Goal: Communication & Community: Connect with others

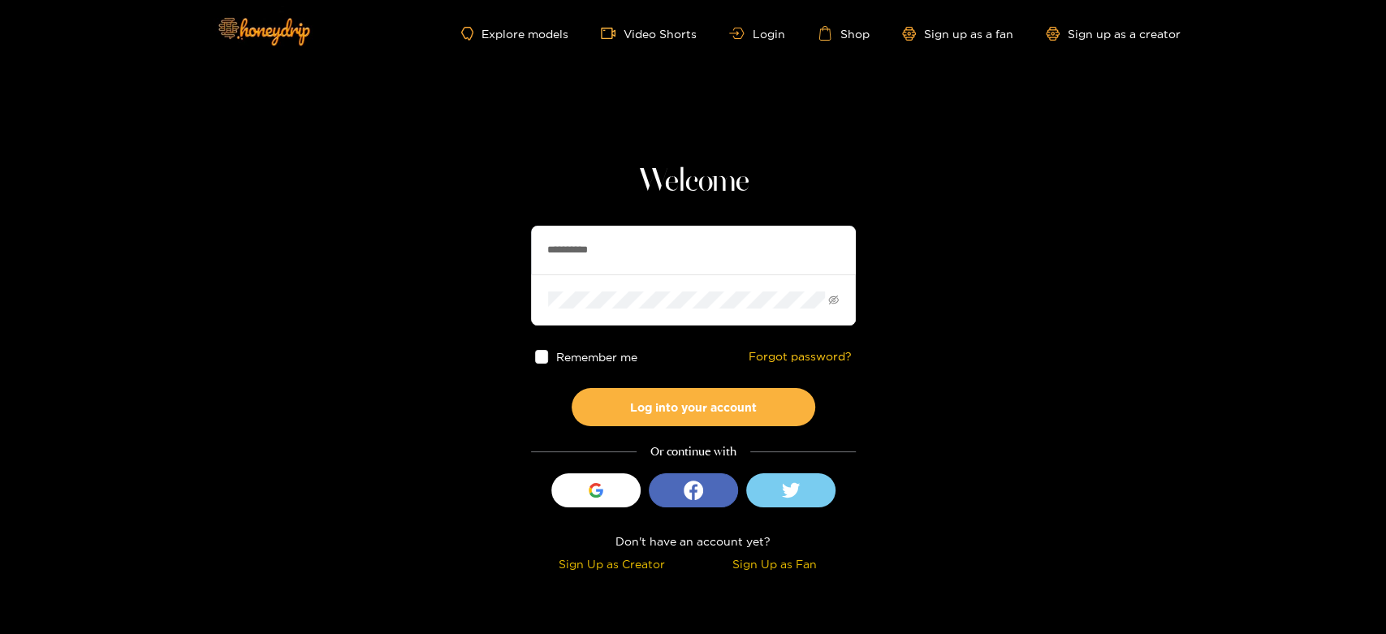
drag, startPoint x: 781, startPoint y: 256, endPoint x: 357, endPoint y: 236, distance: 424.2
click at [360, 238] on section "**********" at bounding box center [693, 288] width 1386 height 577
paste input "***"
type input "**********"
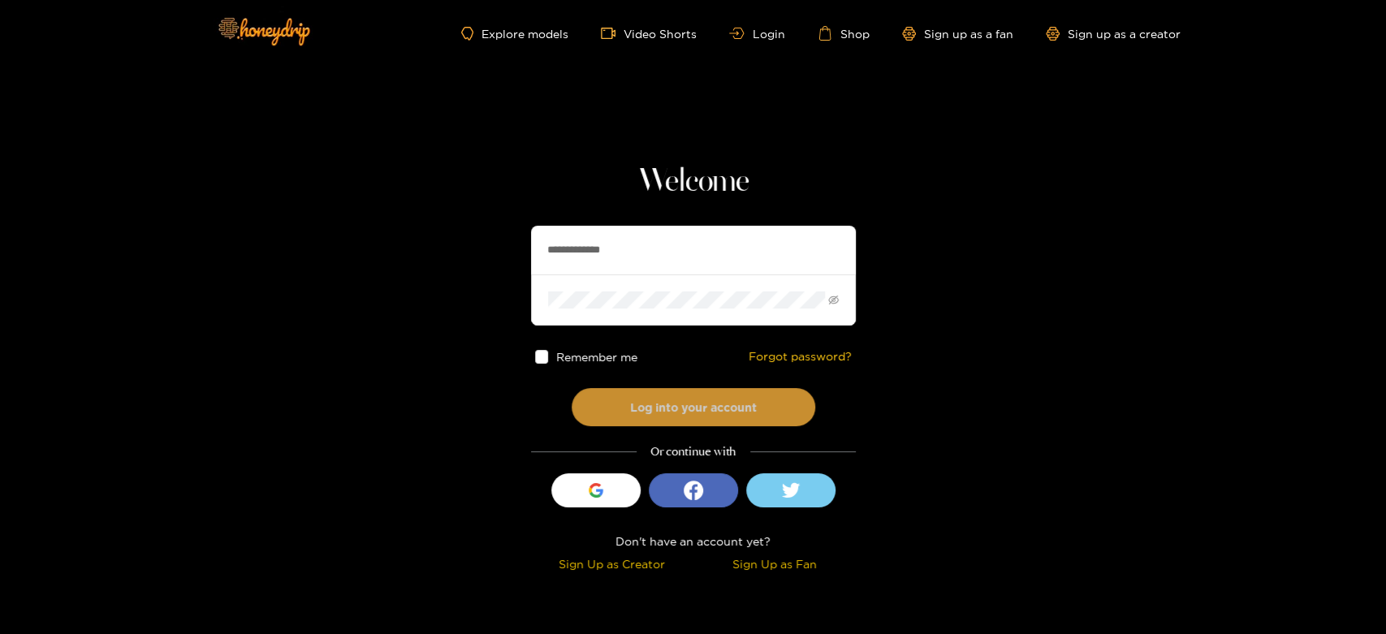
click at [645, 390] on button "Log into your account" at bounding box center [693, 407] width 244 height 38
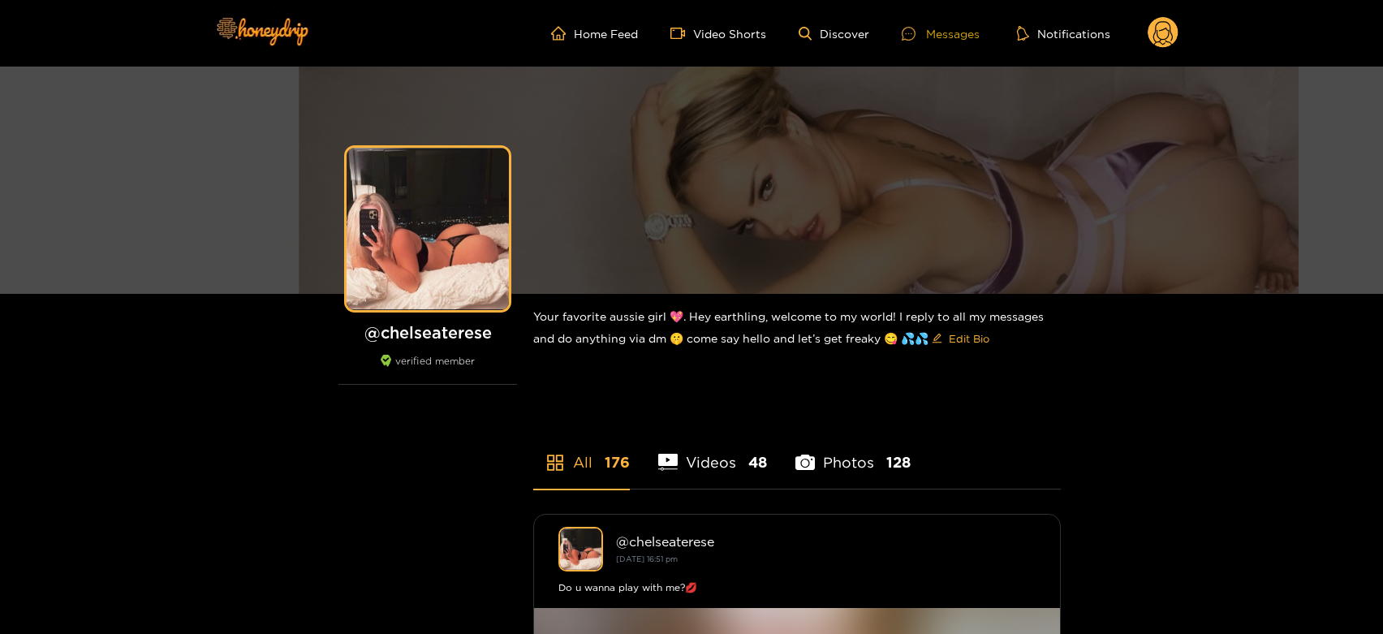
click at [959, 25] on div "Messages" at bounding box center [941, 33] width 78 height 19
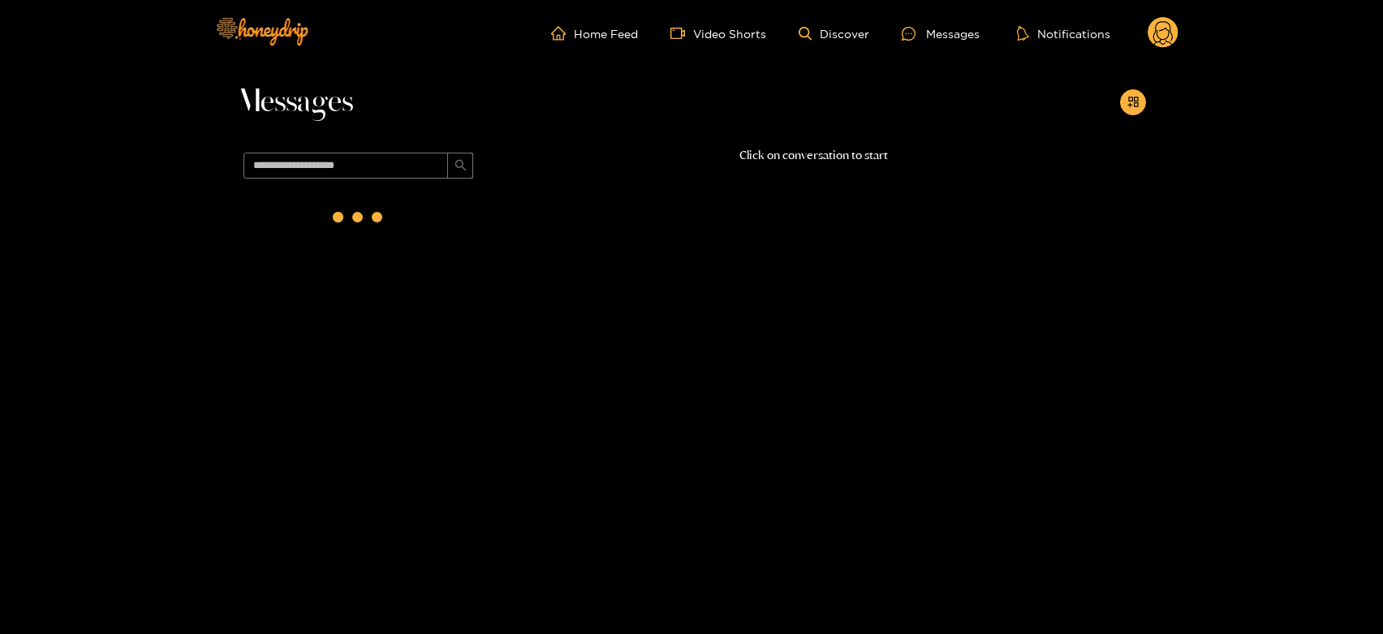
click at [410, 241] on div at bounding box center [359, 220] width 244 height 71
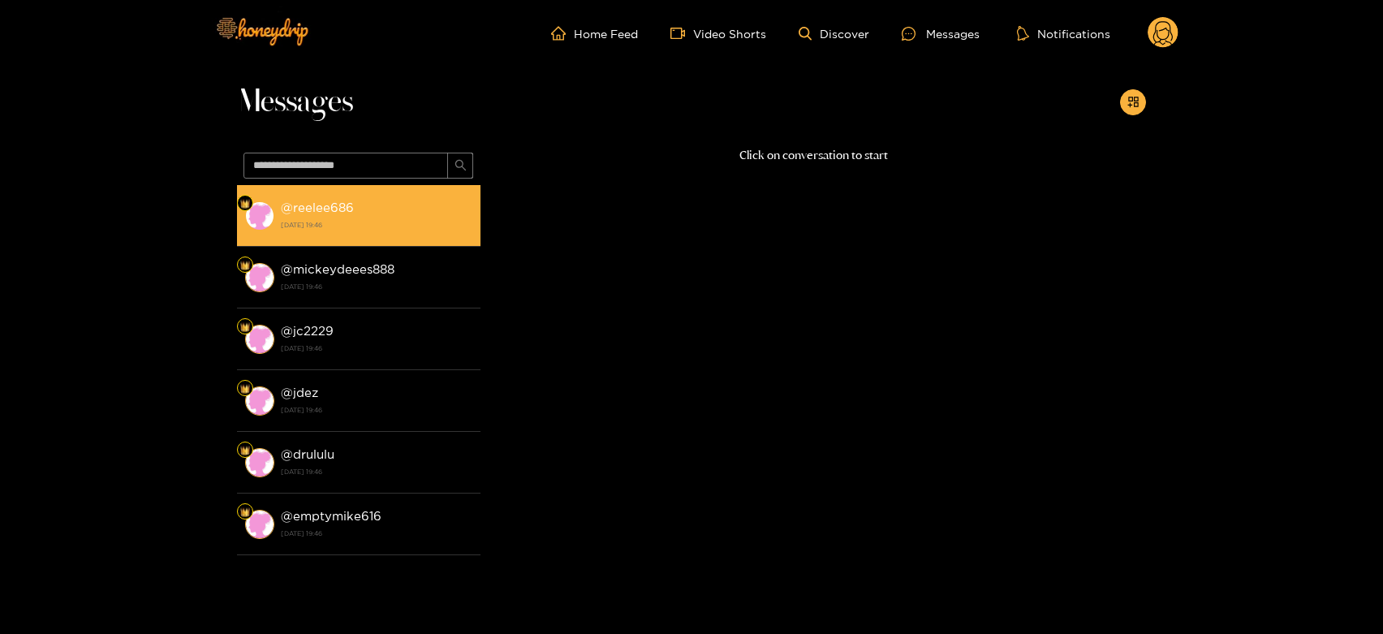
click at [389, 222] on strong "[DATE] 19:46" at bounding box center [377, 225] width 192 height 15
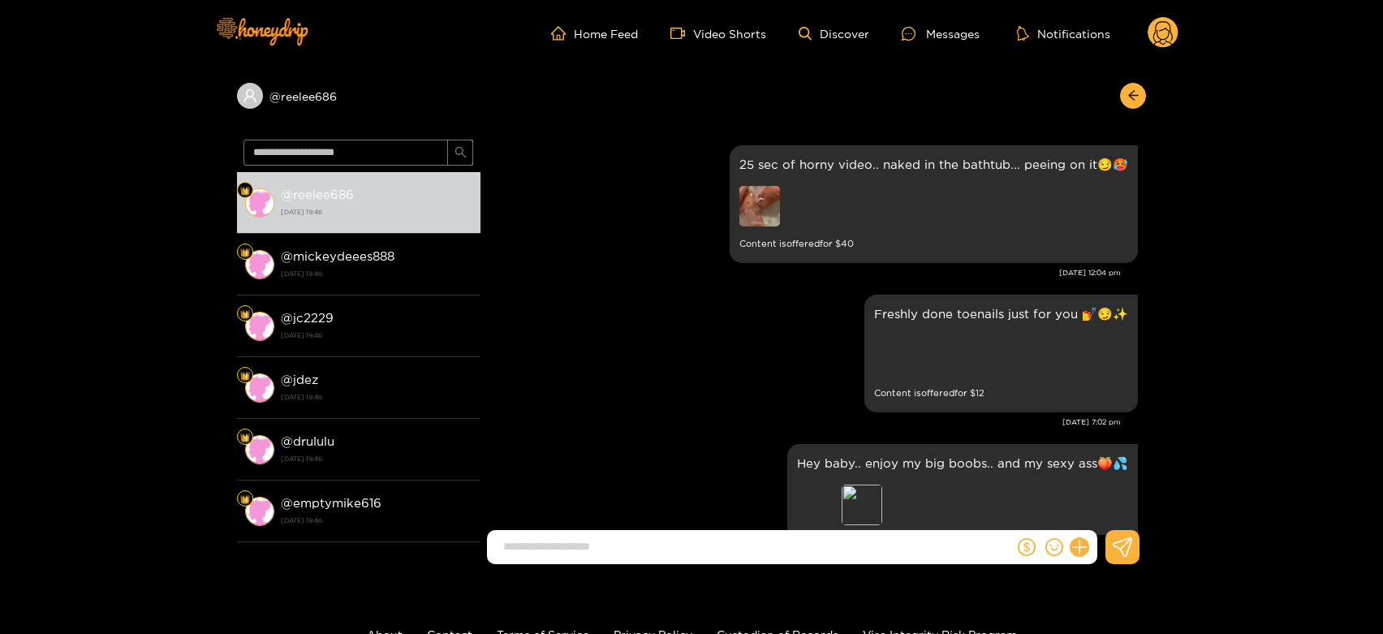
scroll to position [3433, 0]
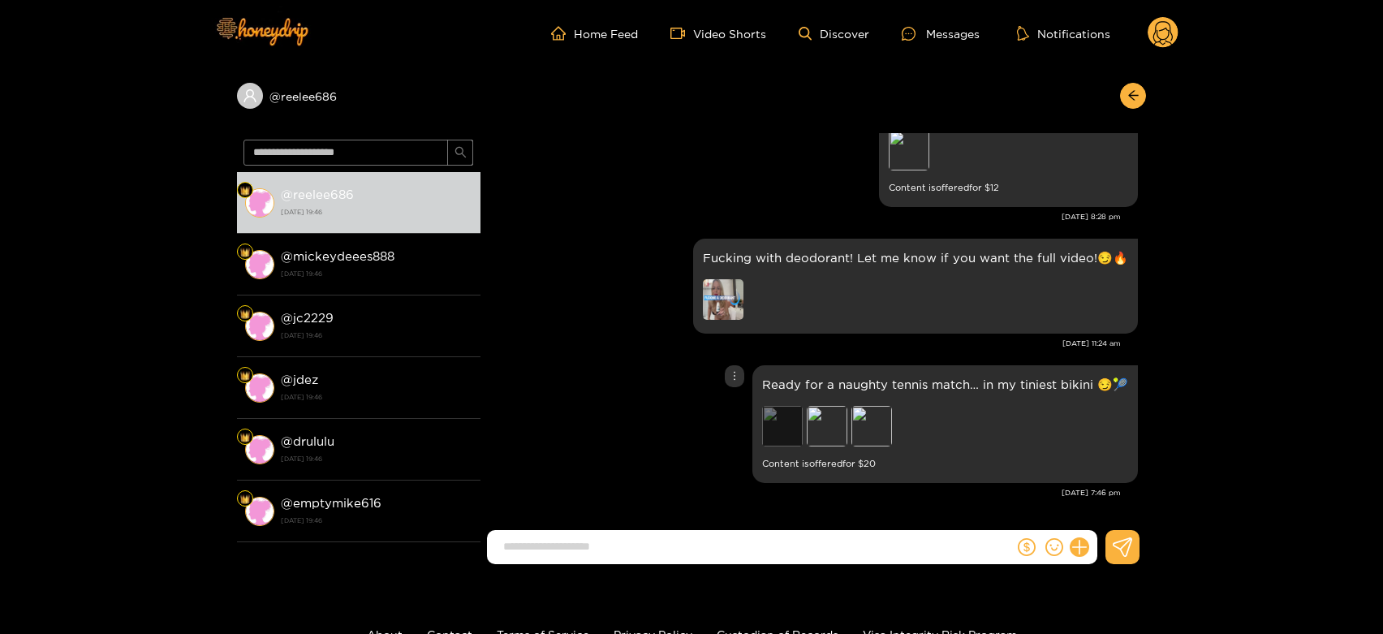
click at [789, 442] on div "Preview" at bounding box center [782, 426] width 41 height 41
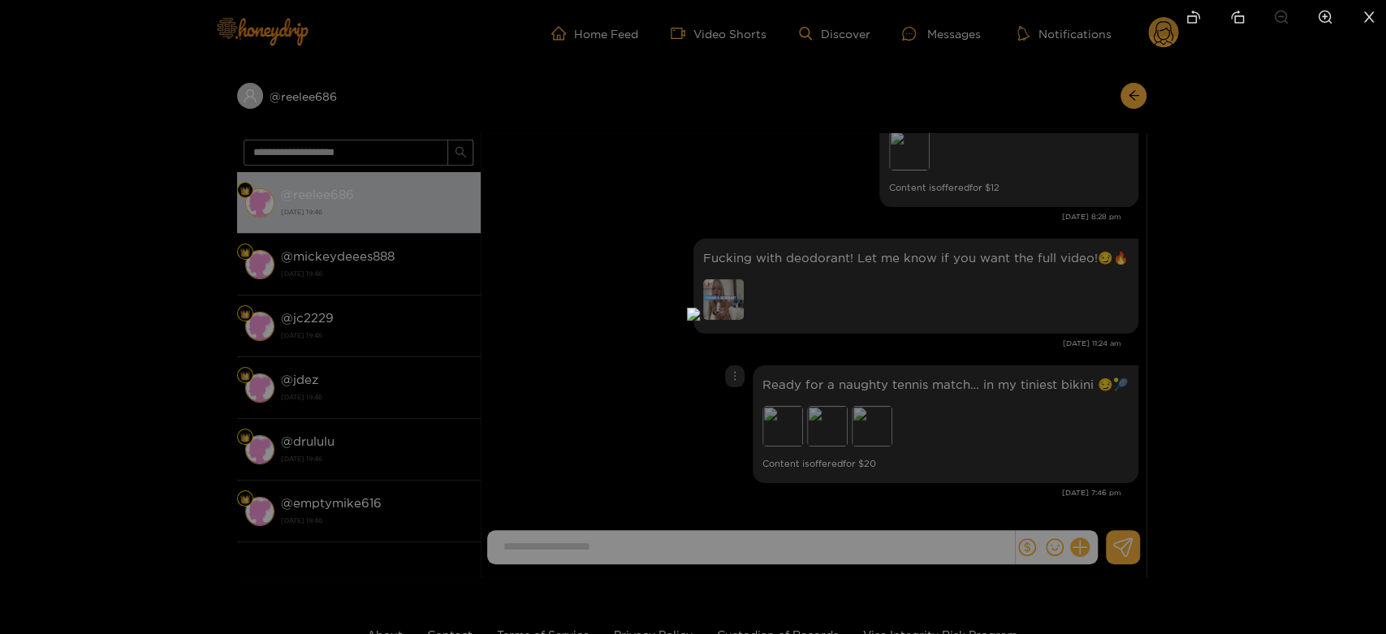
click at [1009, 372] on div at bounding box center [693, 317] width 1386 height 634
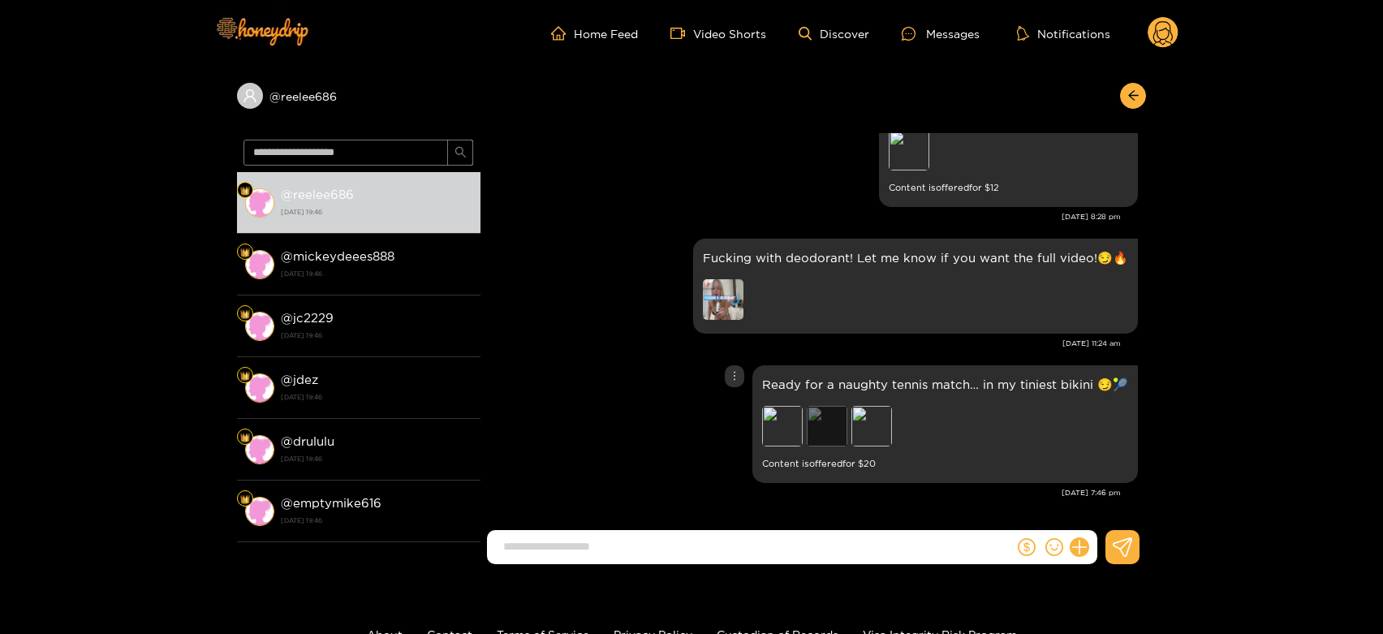
drag, startPoint x: 789, startPoint y: 444, endPoint x: 839, endPoint y: 433, distance: 51.6
click at [791, 448] on div "Preview Preview Preview" at bounding box center [875, 428] width 227 height 45
click at [824, 431] on div "Preview" at bounding box center [827, 426] width 41 height 41
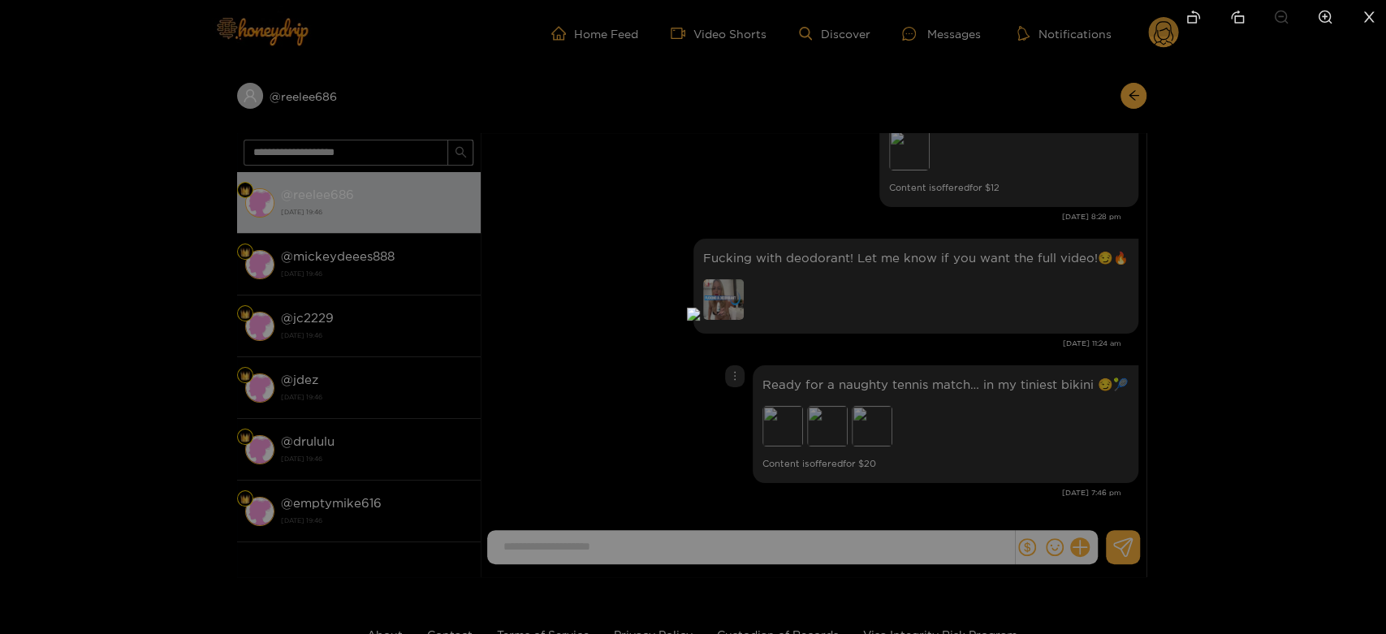
click at [1000, 382] on div at bounding box center [693, 317] width 1386 height 634
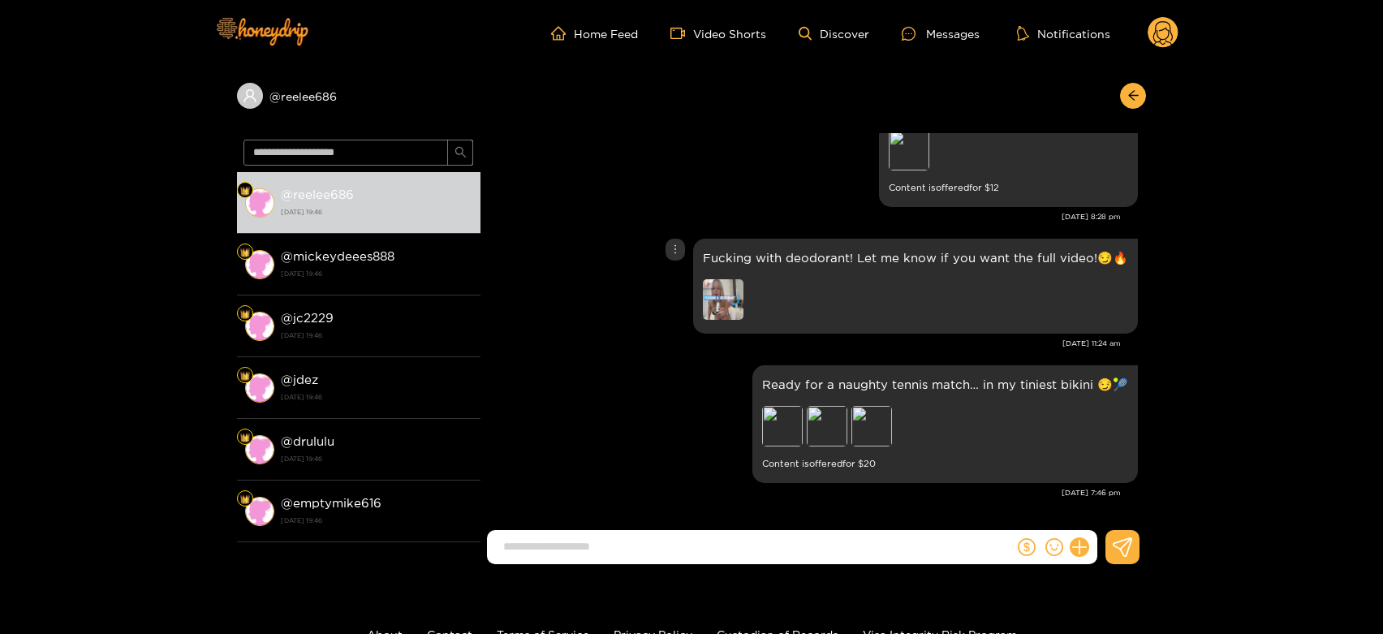
click at [734, 308] on img at bounding box center [723, 299] width 41 height 41
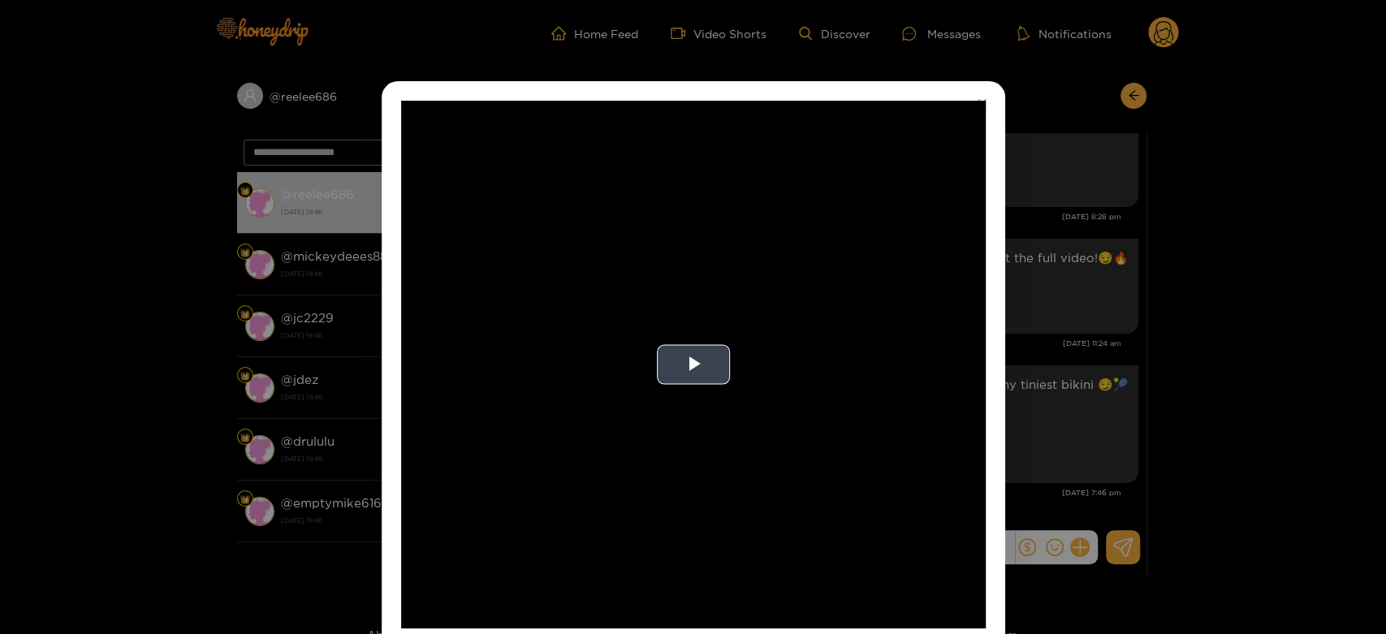
click at [930, 269] on video "Video Player" at bounding box center [693, 365] width 584 height 528
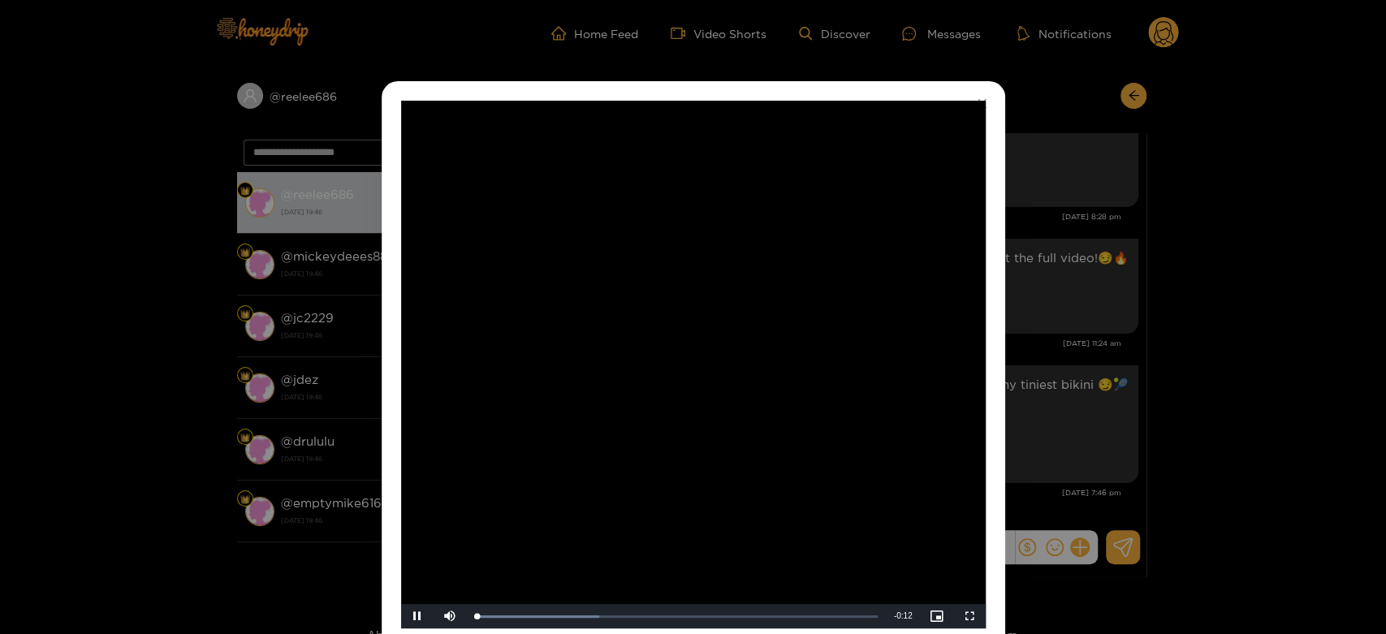
click at [930, 269] on video "Video Player" at bounding box center [693, 365] width 584 height 528
click at [1148, 292] on div "**********" at bounding box center [693, 317] width 1386 height 634
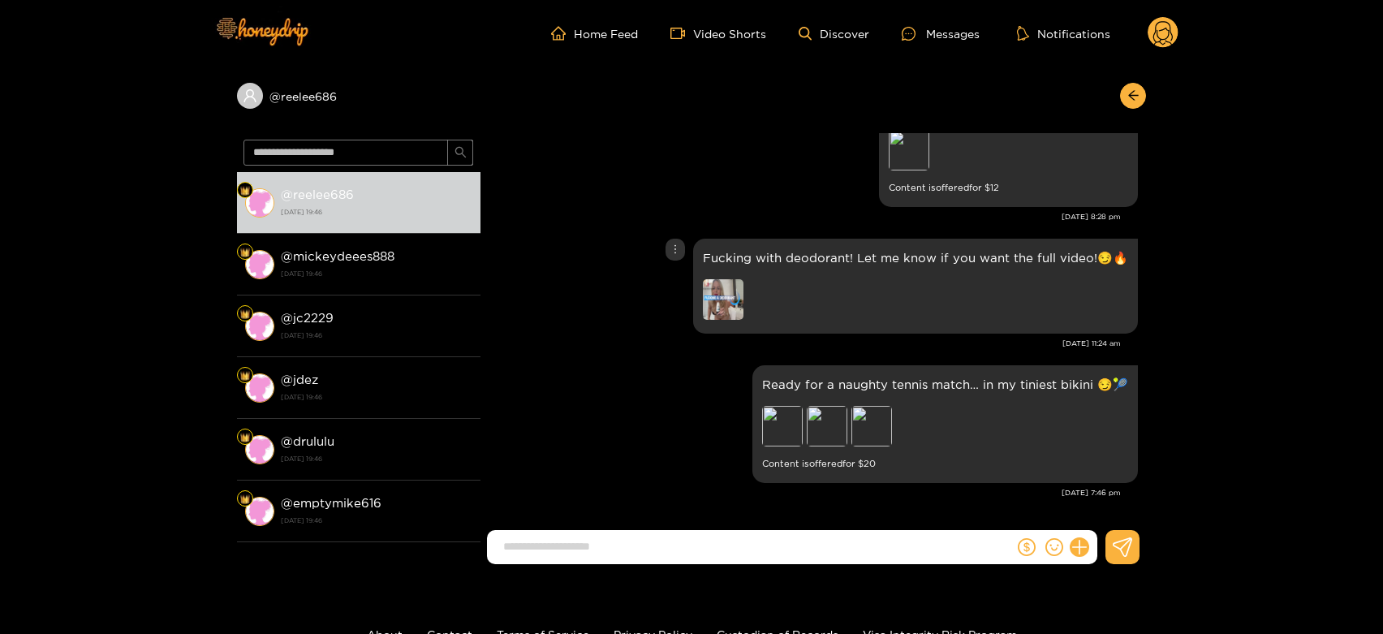
scroll to position [3253, 0]
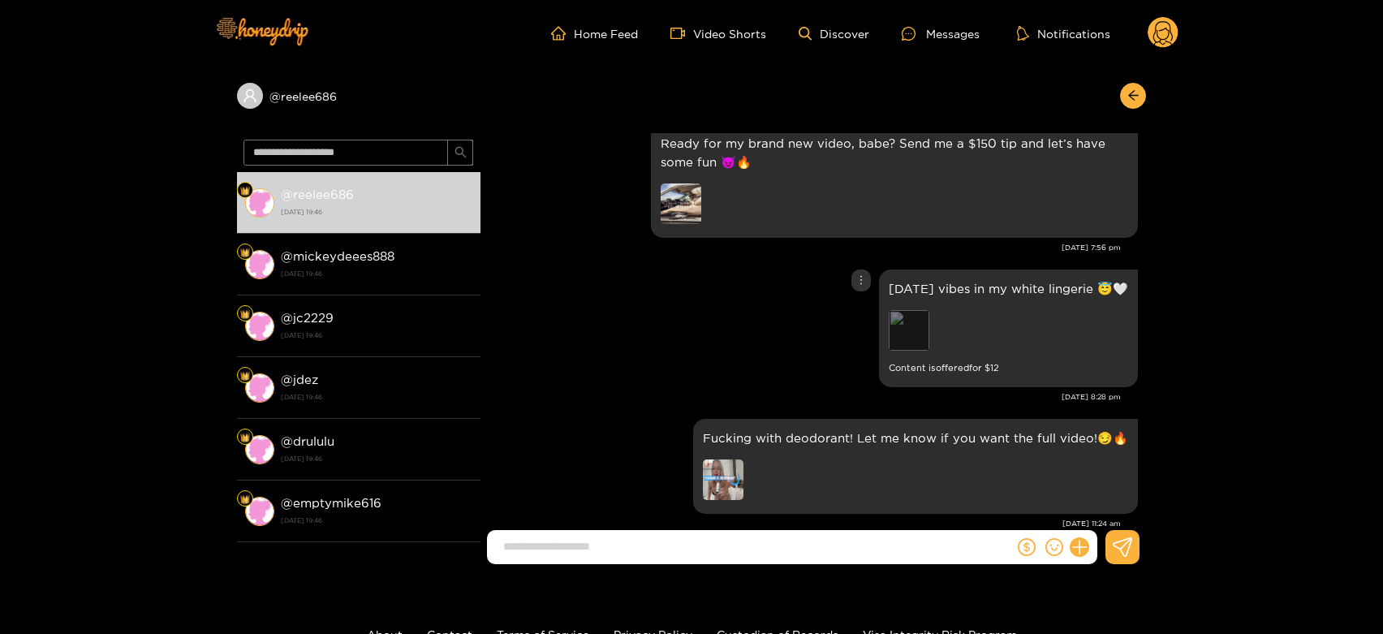
click at [889, 320] on div "Preview" at bounding box center [909, 330] width 41 height 41
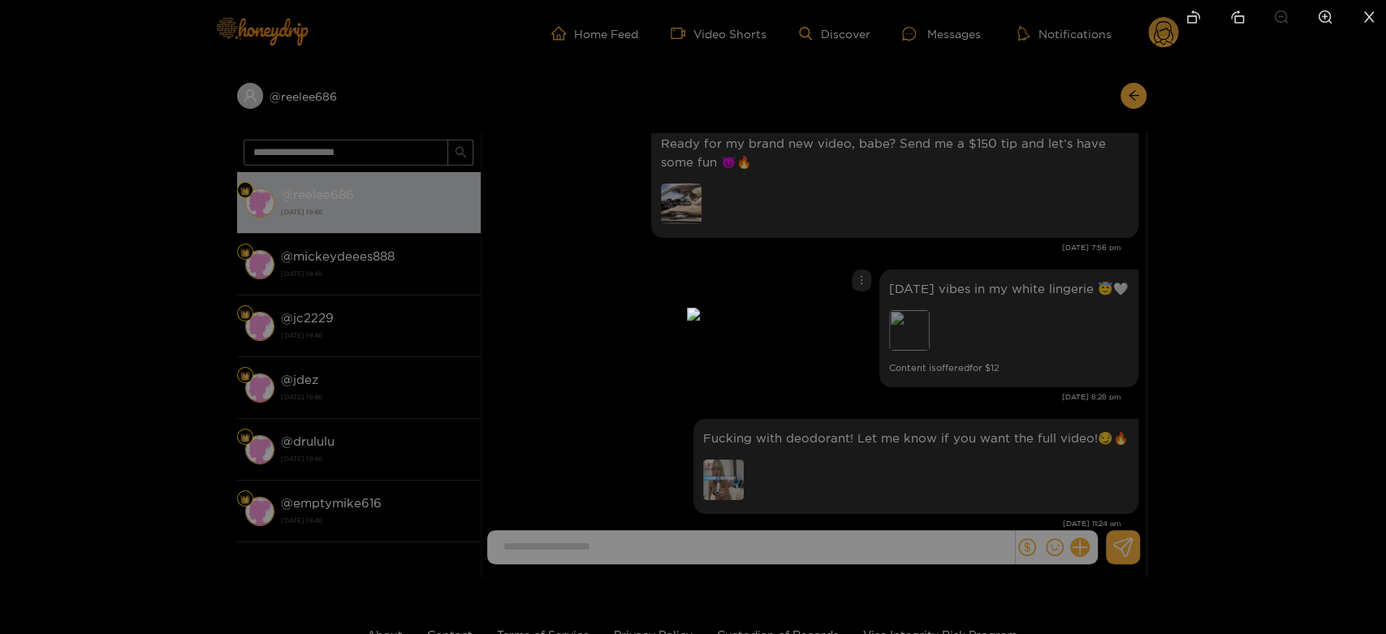
click at [951, 315] on div at bounding box center [693, 317] width 1386 height 634
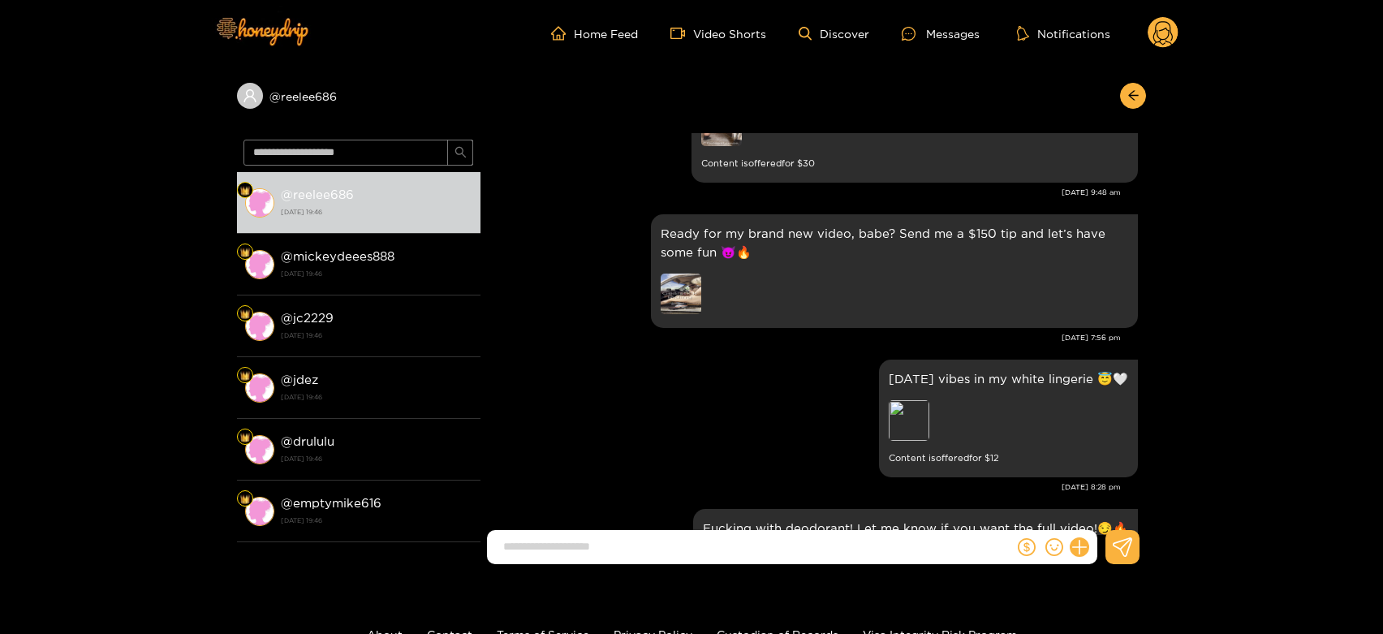
scroll to position [3072, 0]
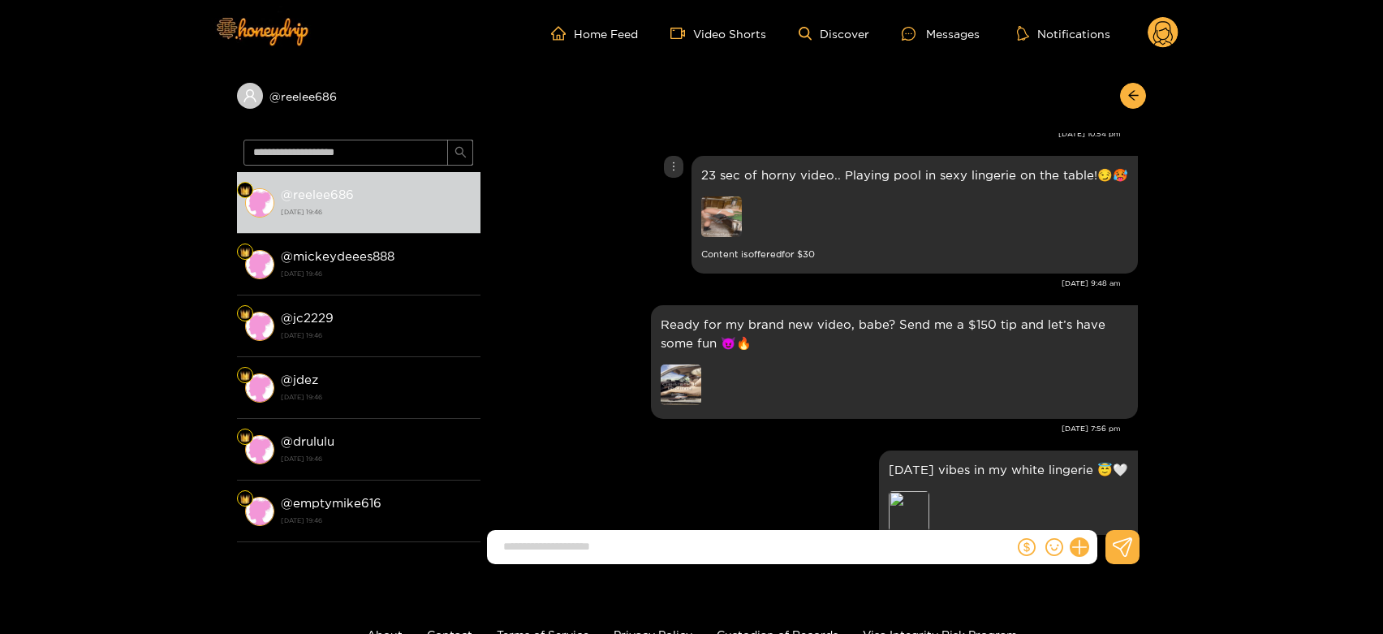
click at [722, 217] on img at bounding box center [721, 216] width 41 height 41
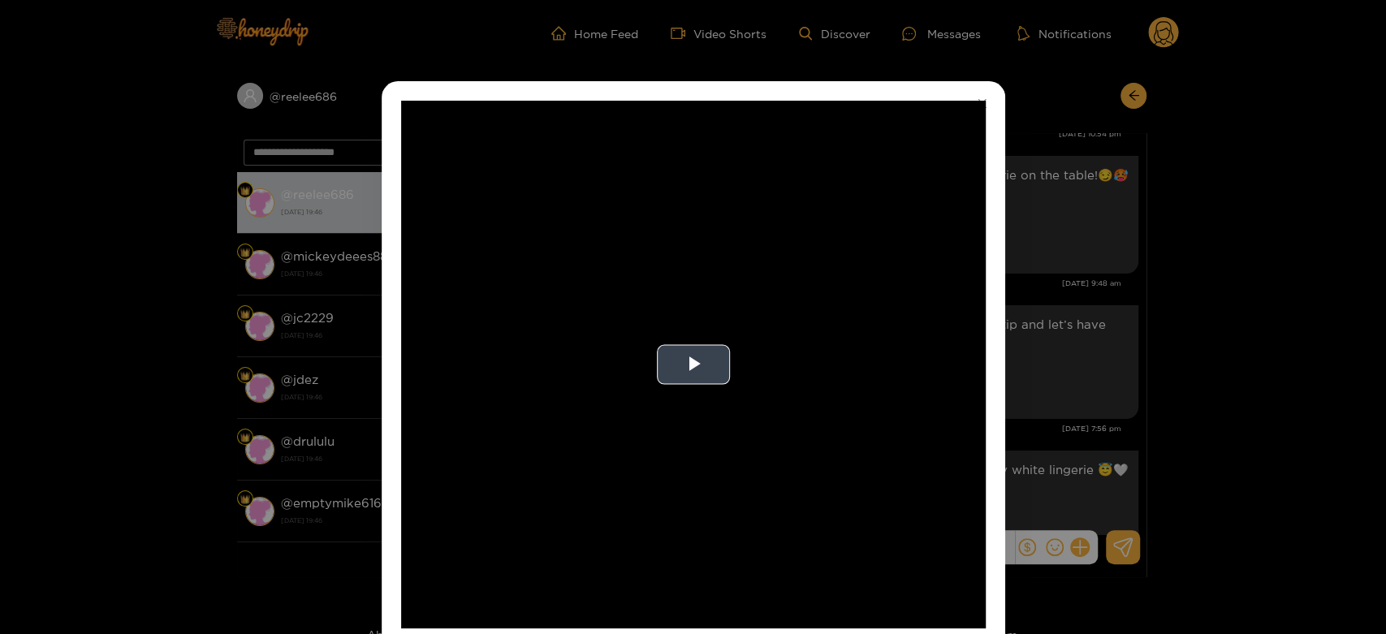
click at [720, 268] on video "Video Player" at bounding box center [693, 365] width 584 height 528
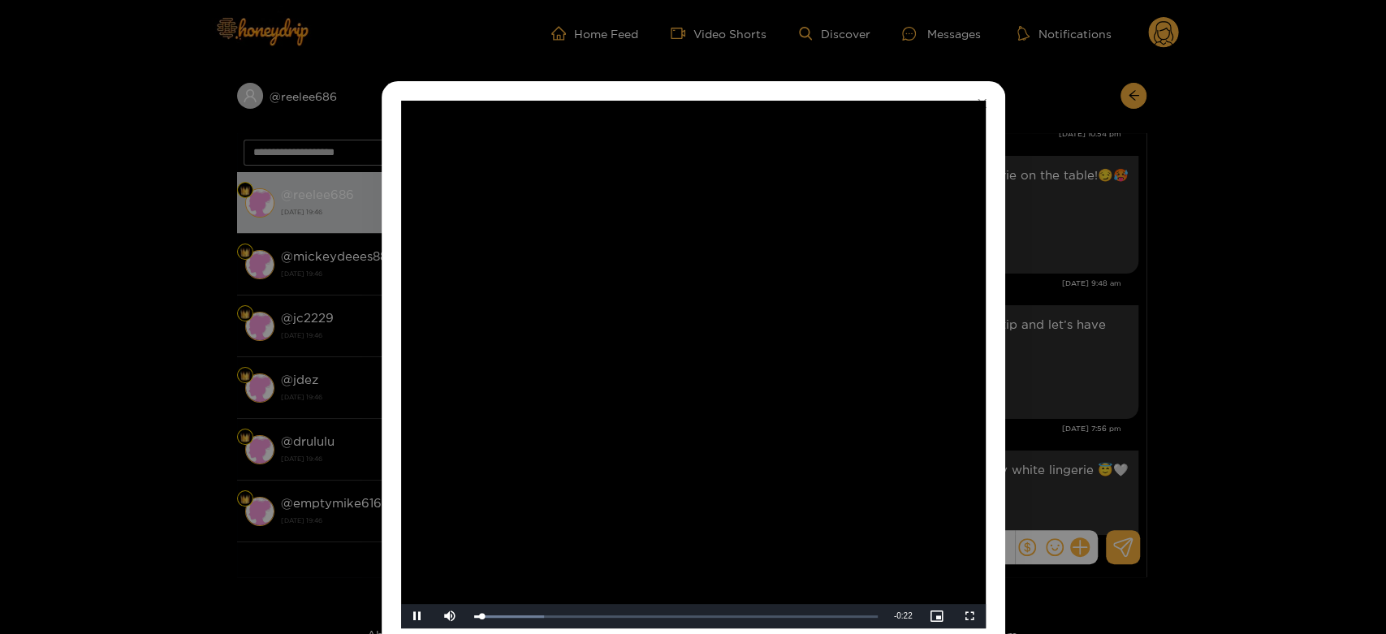
click at [720, 268] on video "Video Player" at bounding box center [693, 365] width 584 height 528
click at [1041, 298] on div "**********" at bounding box center [693, 317] width 1386 height 634
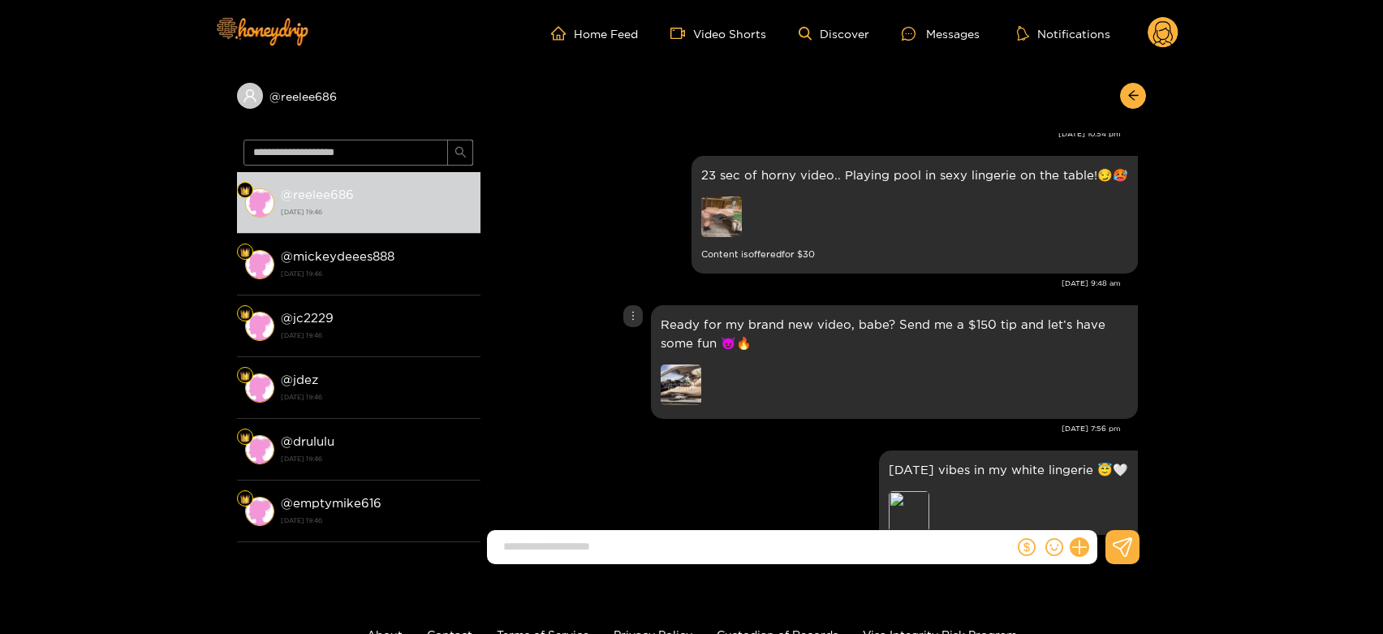
click at [673, 378] on img at bounding box center [681, 384] width 41 height 41
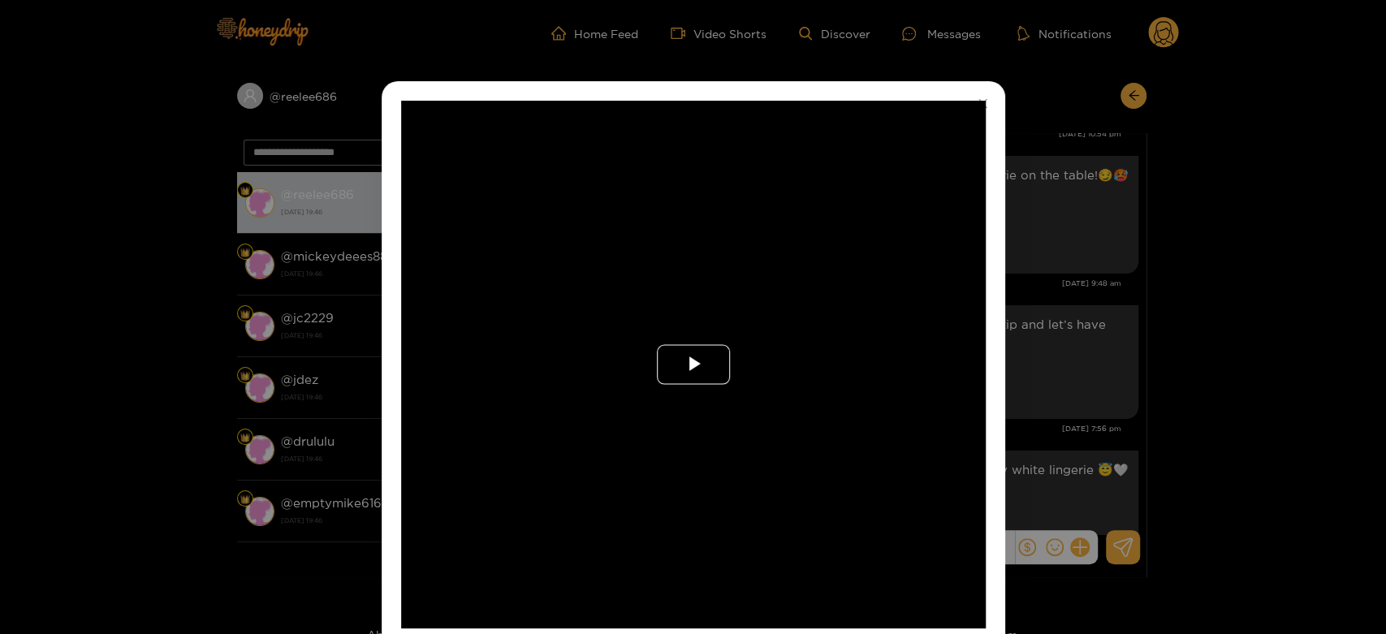
click at [693, 364] on span "Video Player" at bounding box center [693, 364] width 0 height 0
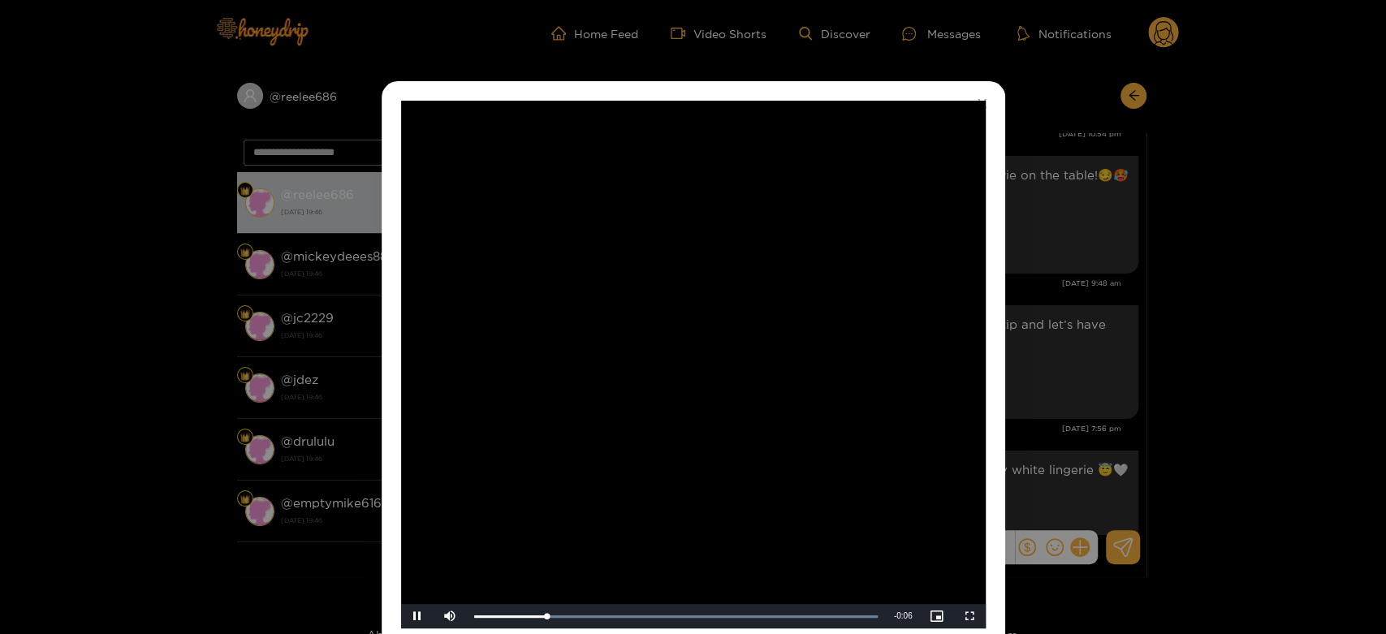
click at [673, 378] on video "Video Player" at bounding box center [693, 365] width 584 height 528
click at [1164, 384] on div "**********" at bounding box center [693, 317] width 1386 height 634
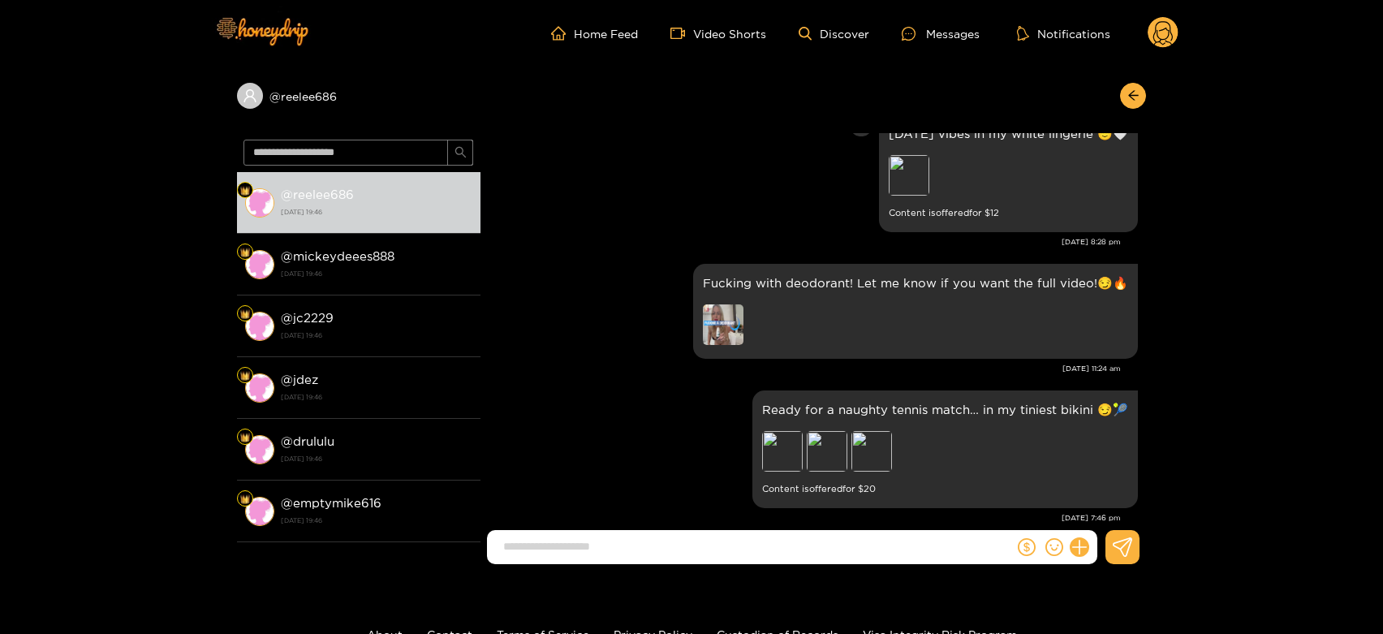
scroll to position [3433, 0]
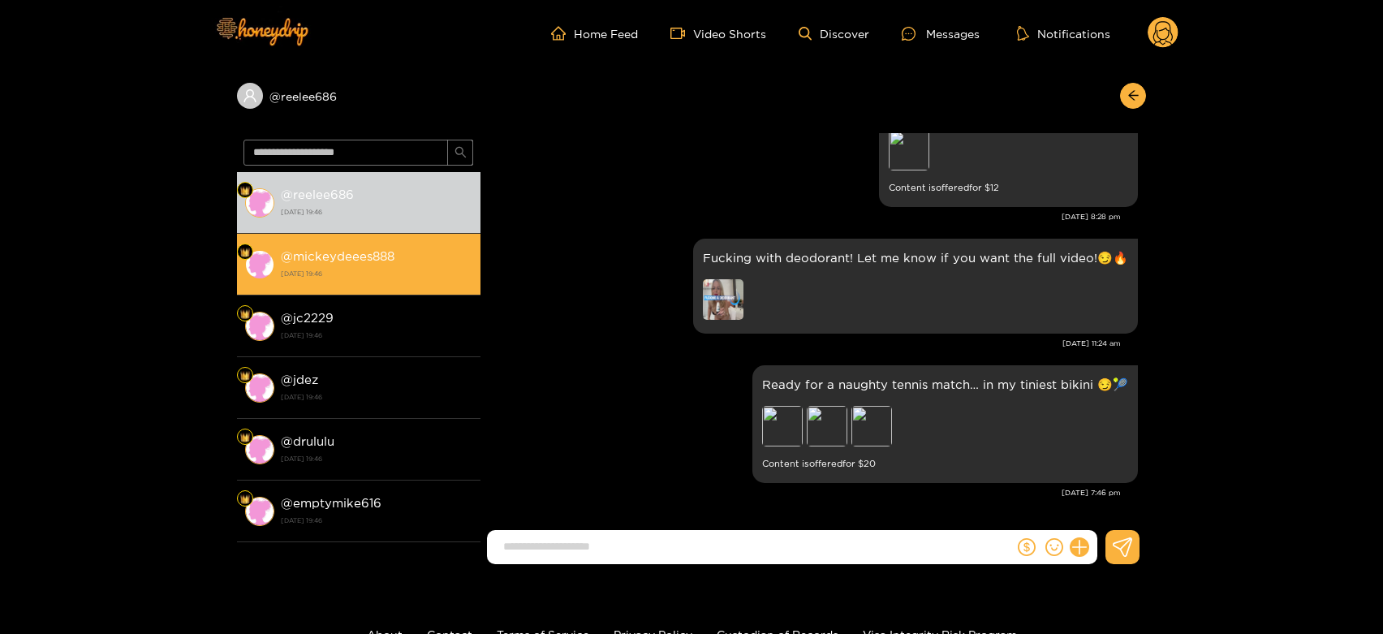
click at [373, 249] on strong "@ mickeydeees888" at bounding box center [338, 256] width 114 height 14
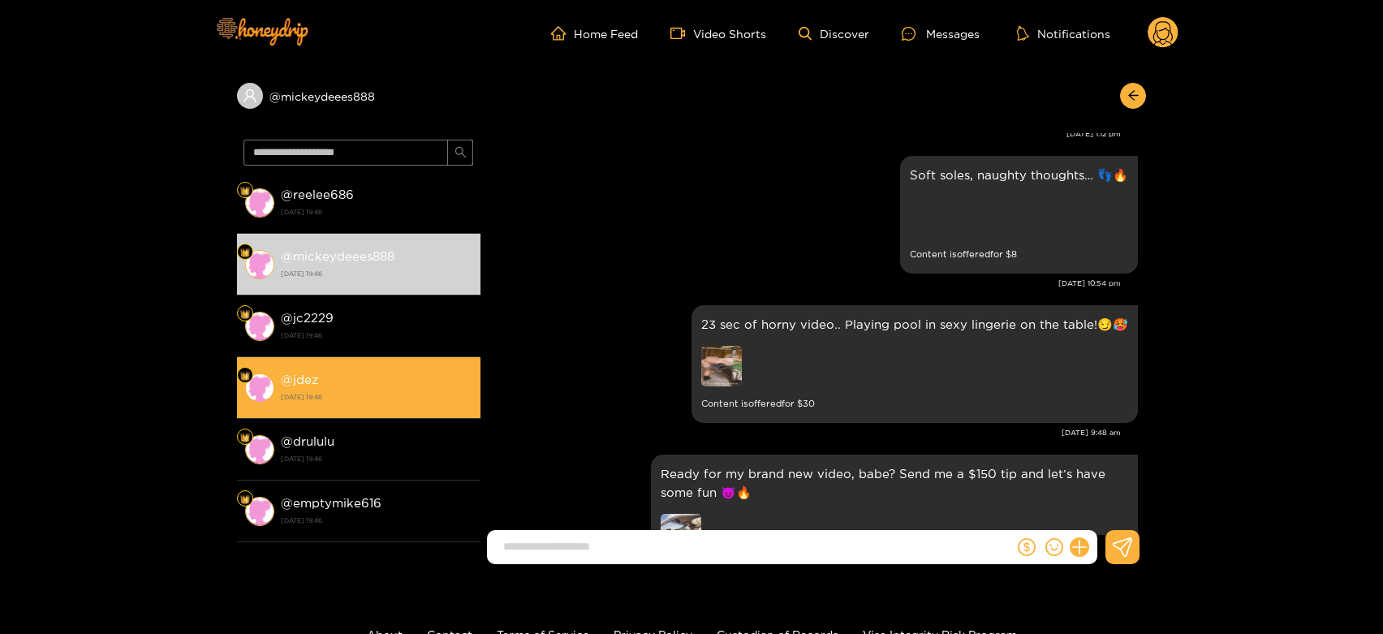
scroll to position [2891, 0]
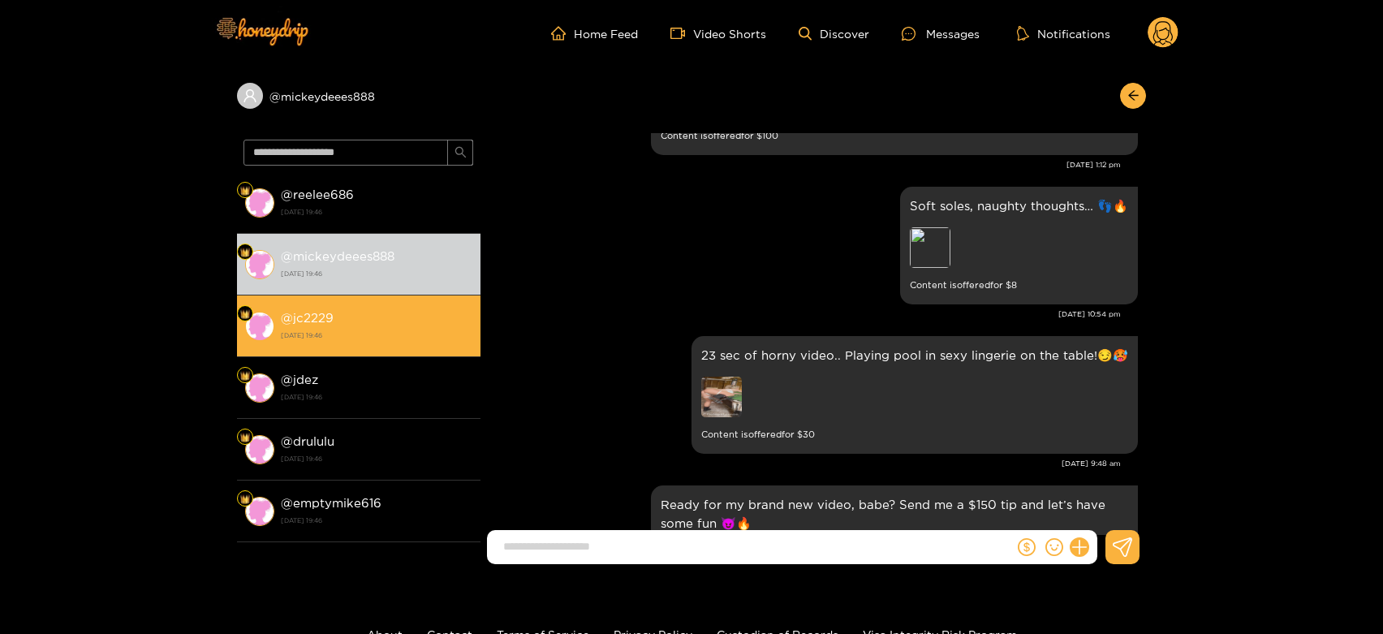
click at [356, 328] on strong "[DATE] 19:46" at bounding box center [377, 335] width 192 height 15
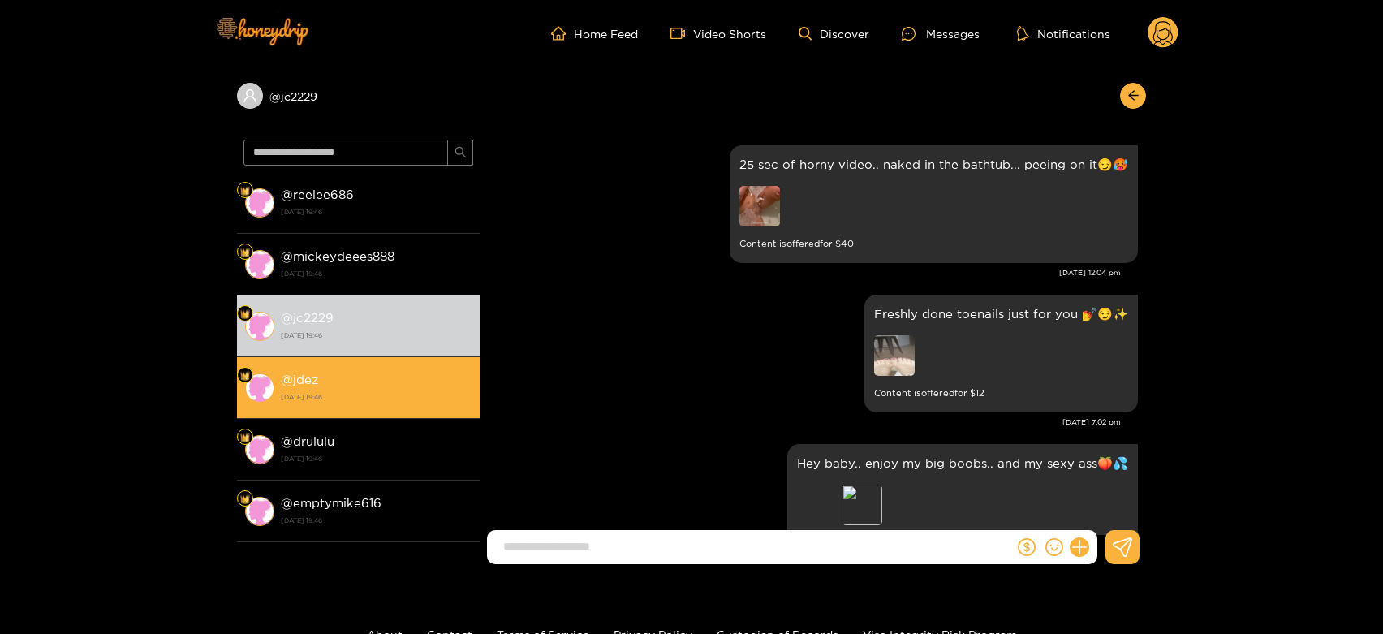
scroll to position [3433, 0]
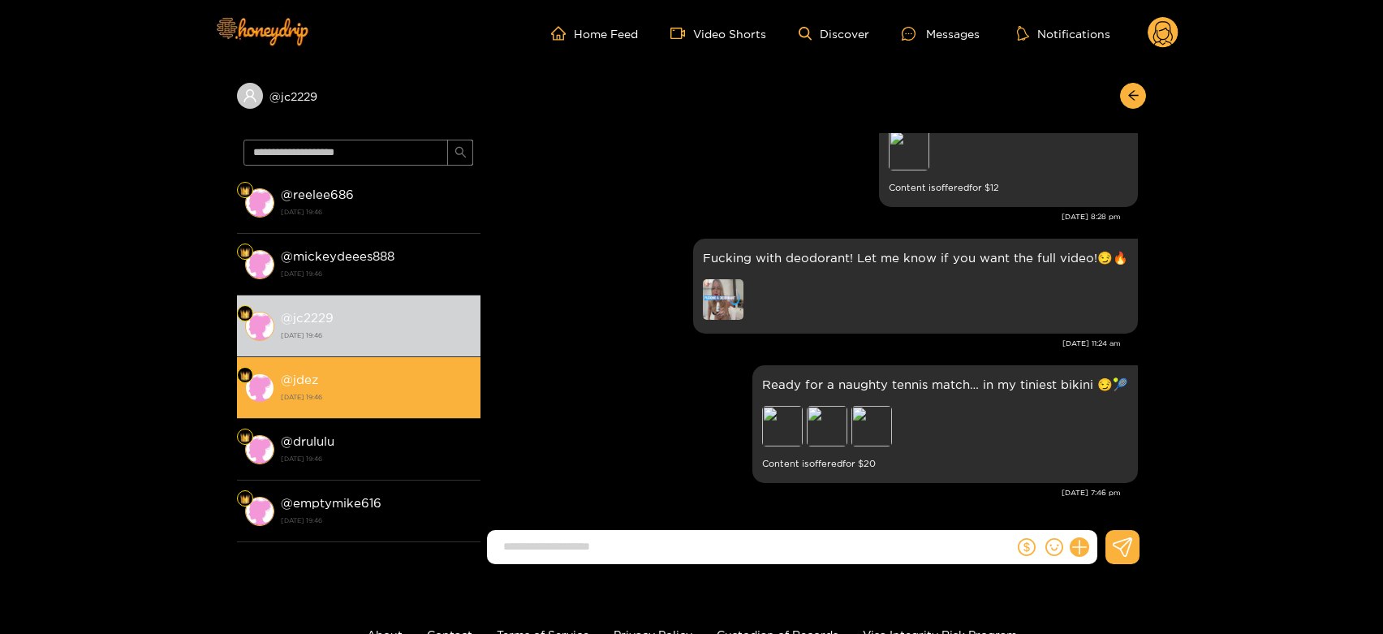
click at [351, 396] on strong "[DATE] 19:46" at bounding box center [377, 397] width 192 height 15
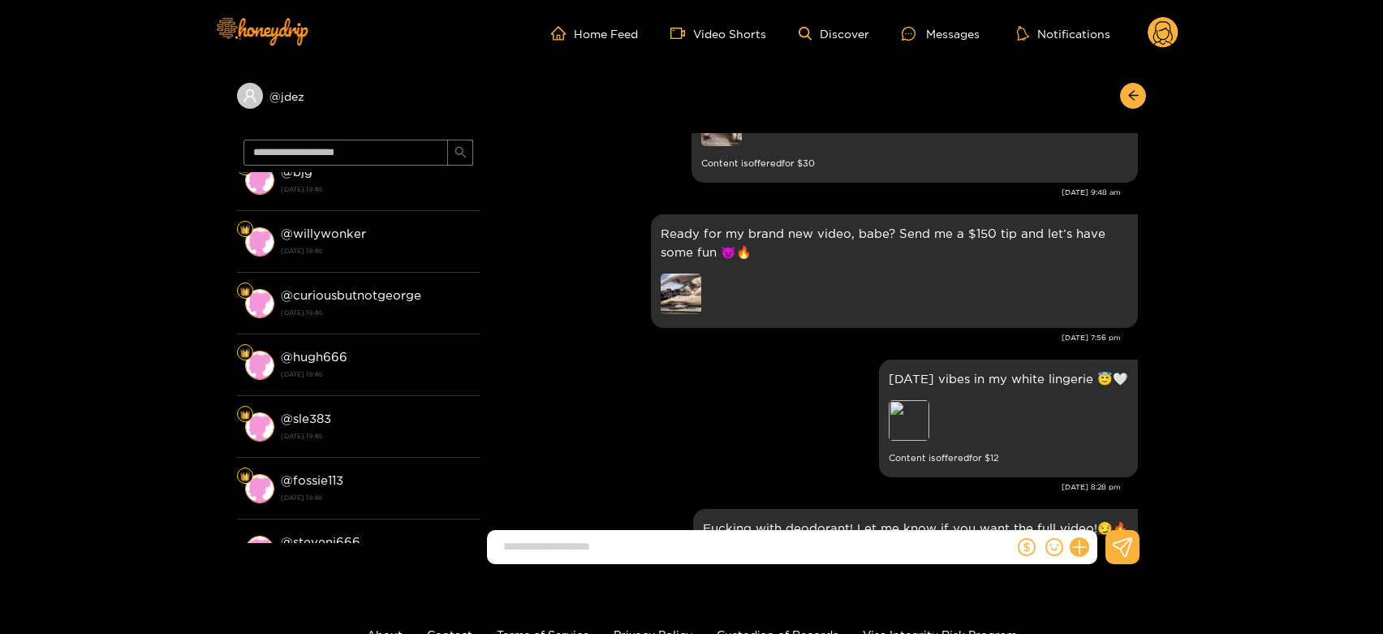
scroll to position [902, 0]
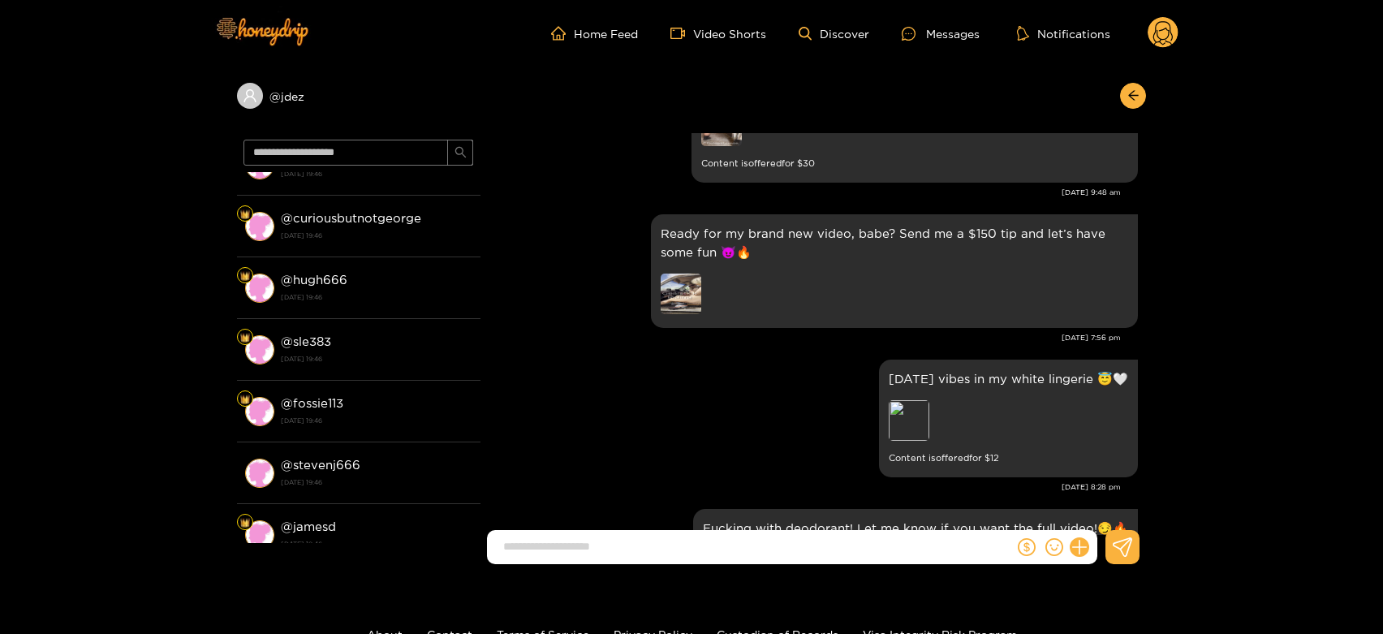
click at [336, 361] on strong "[DATE] 19:46" at bounding box center [377, 358] width 192 height 15
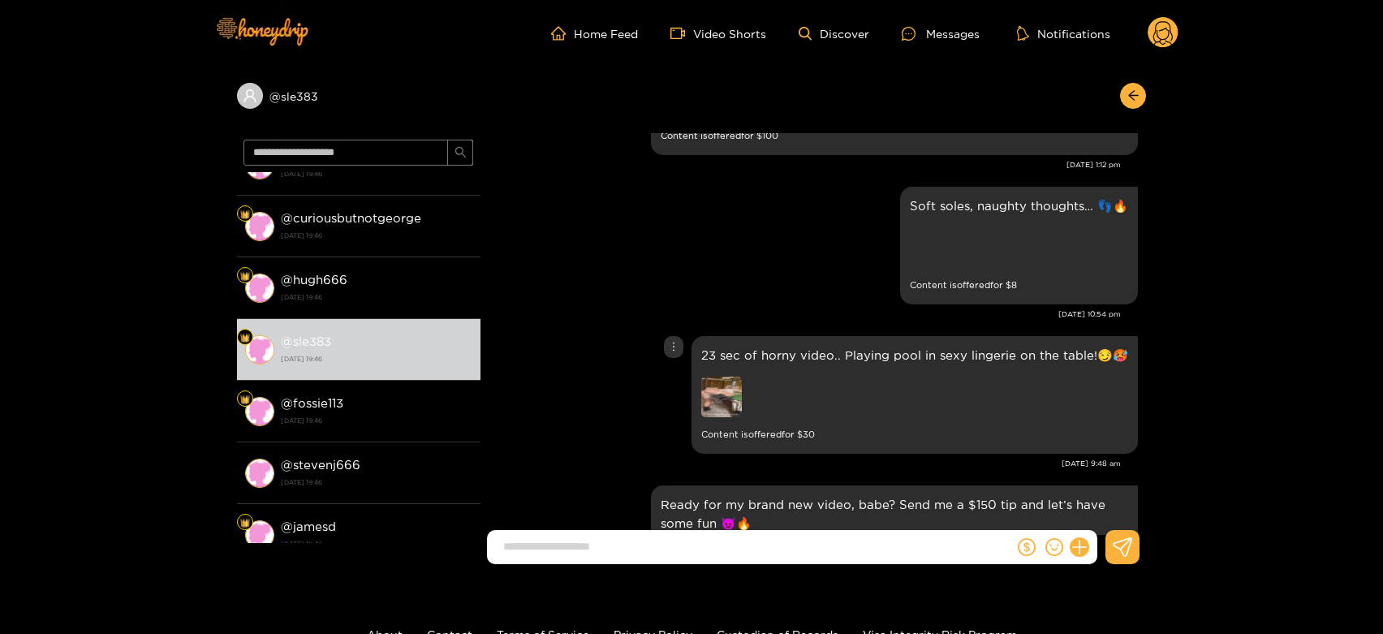
scroll to position [2801, 0]
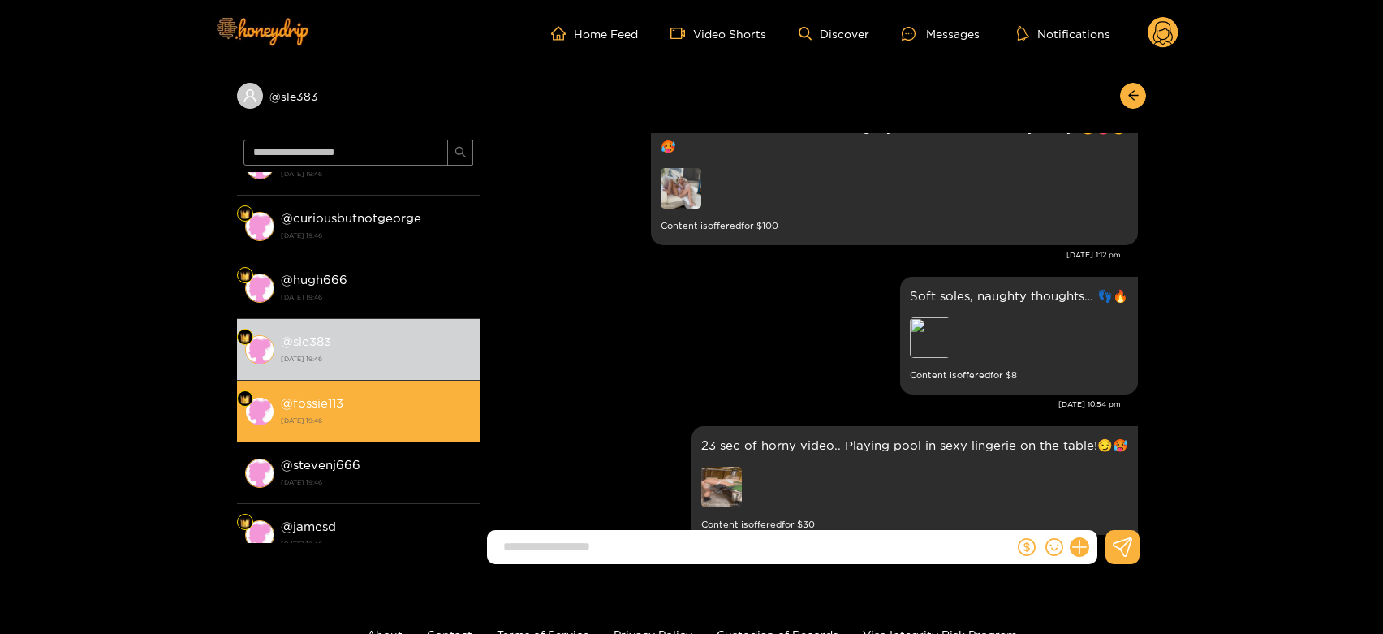
click at [354, 420] on strong "[DATE] 19:46" at bounding box center [377, 420] width 192 height 15
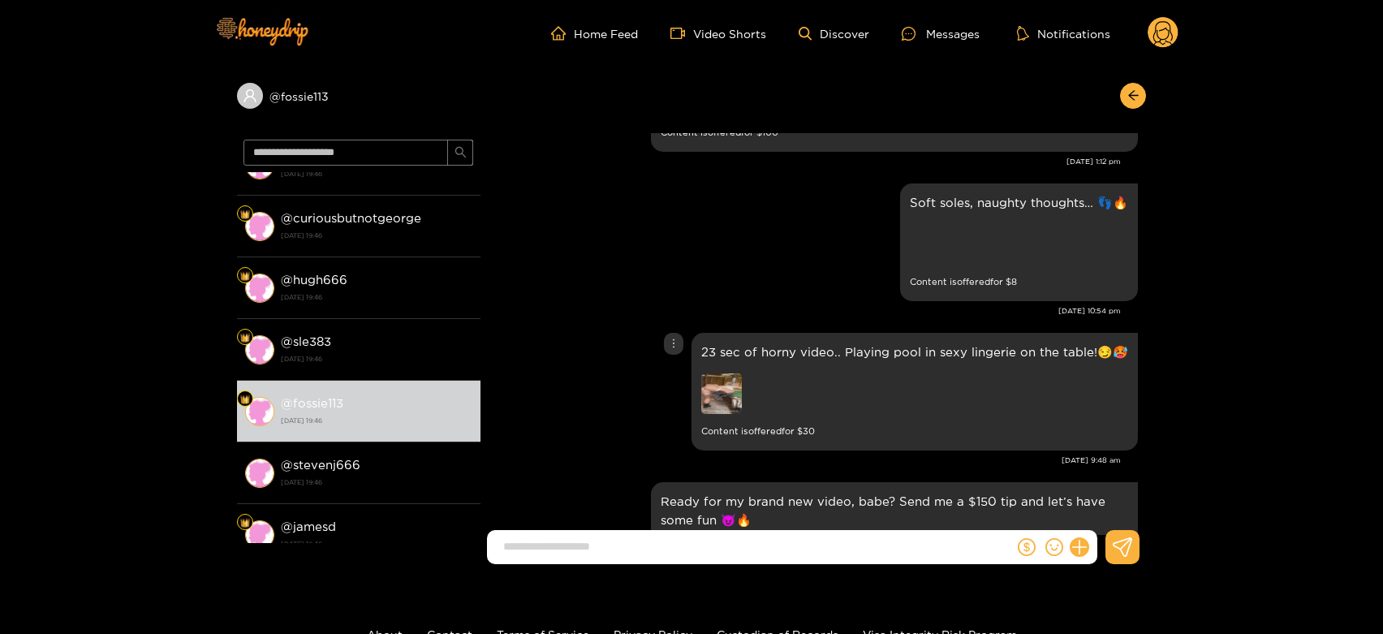
scroll to position [2891, 0]
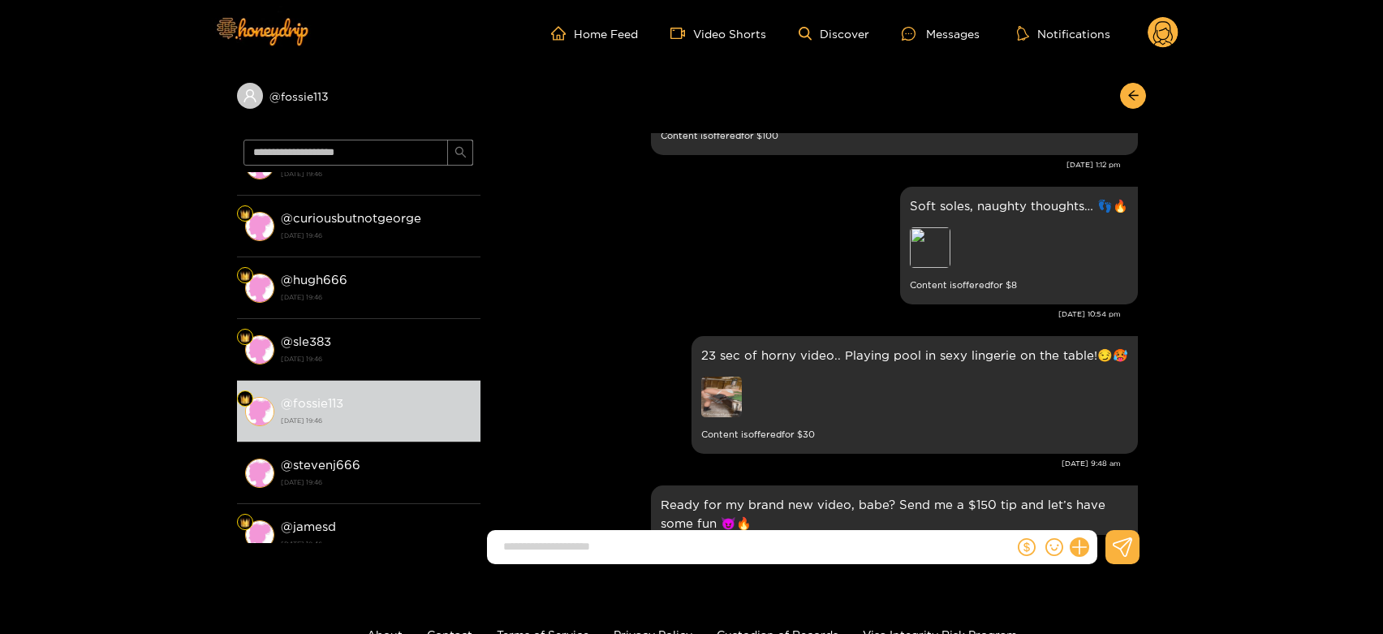
click at [1169, 28] on circle at bounding box center [1163, 32] width 31 height 31
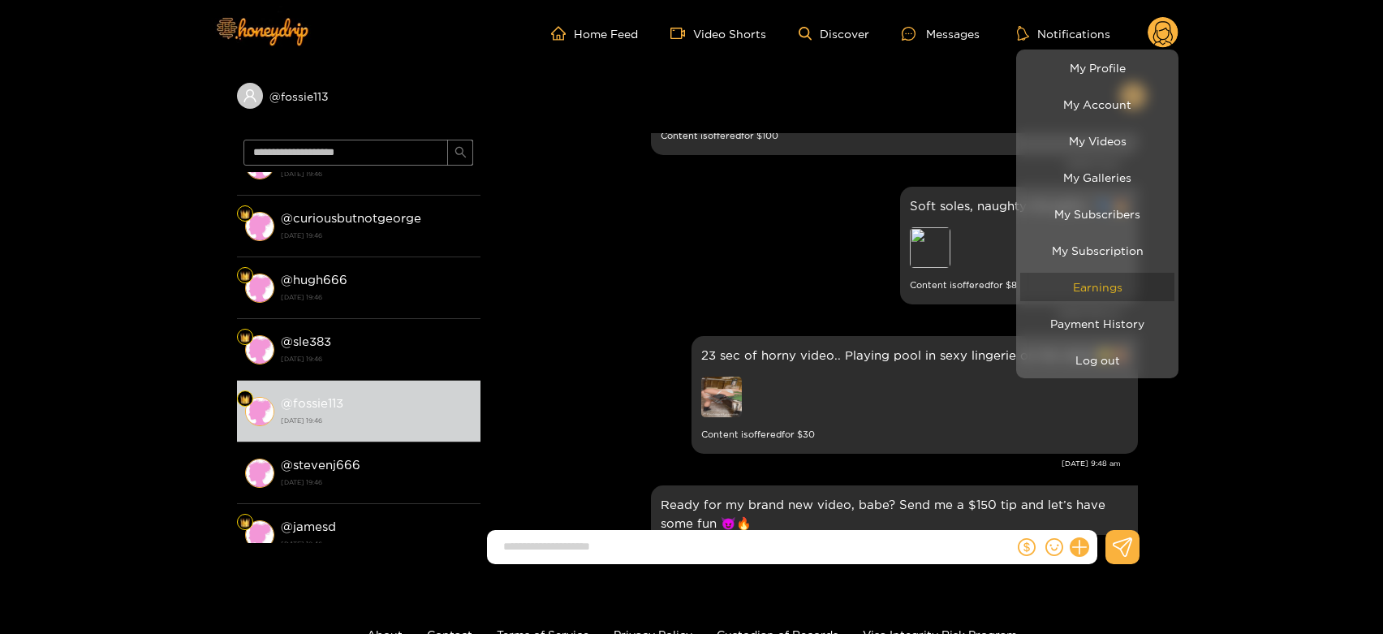
click at [1097, 291] on link "Earnings" at bounding box center [1097, 287] width 154 height 28
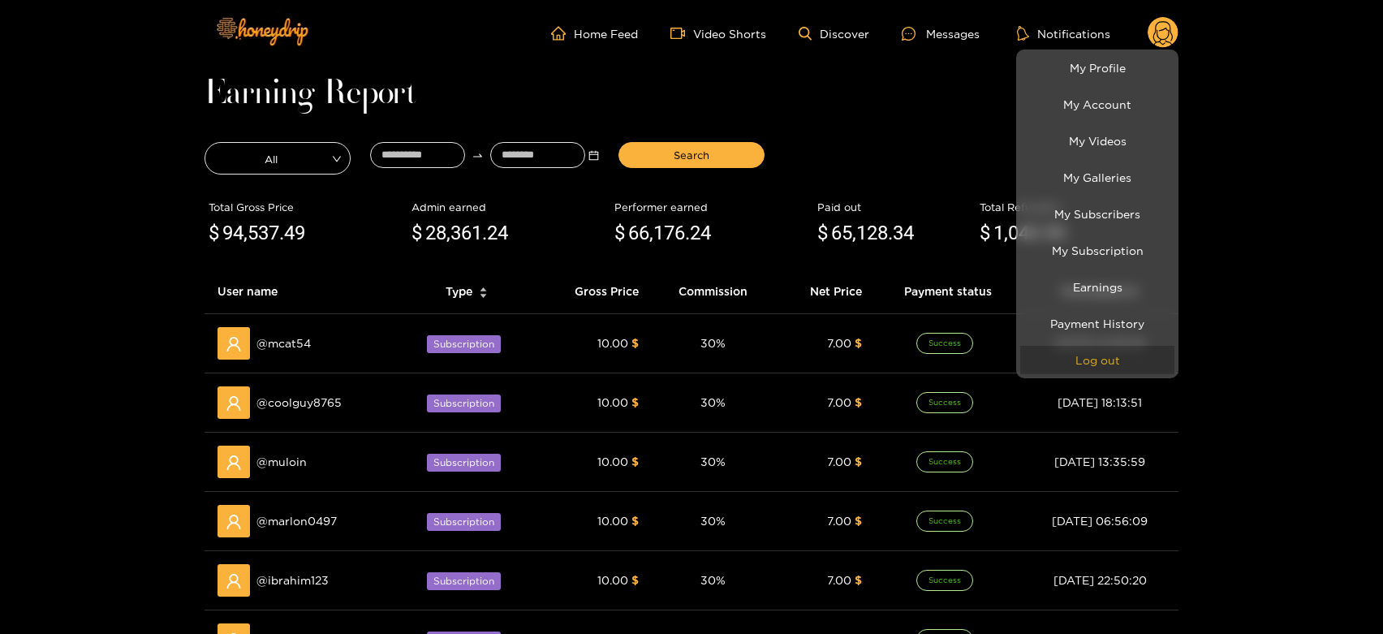
click at [1082, 365] on button "Log out" at bounding box center [1097, 360] width 154 height 28
